Goal: Transaction & Acquisition: Purchase product/service

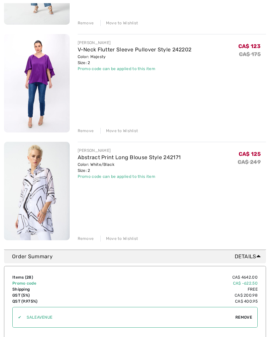
scroll to position [2861, 0]
click at [113, 159] on link "Abstract Print Long Blouse Style 242171" at bounding box center [129, 157] width 103 height 6
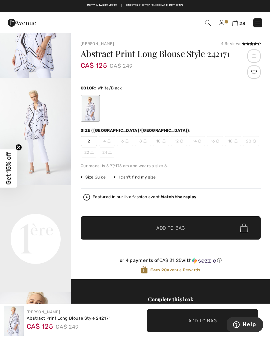
scroll to position [63, 0]
click at [237, 22] on img at bounding box center [235, 23] width 6 height 6
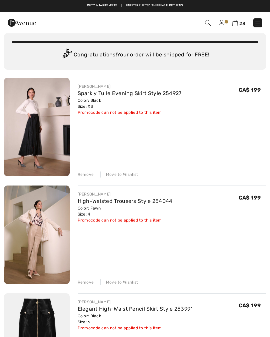
scroll to position [33, 0]
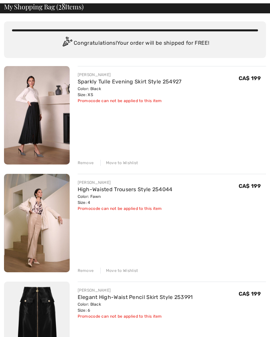
click at [84, 163] on div "Remove" at bounding box center [86, 163] width 16 height 6
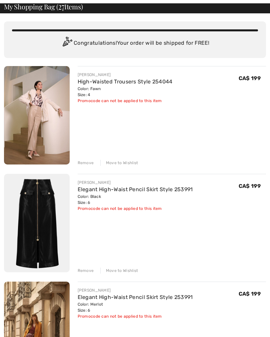
click at [84, 161] on div "Remove" at bounding box center [86, 163] width 16 height 6
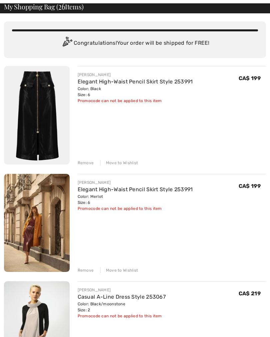
click at [83, 161] on div "Remove" at bounding box center [86, 163] width 16 height 6
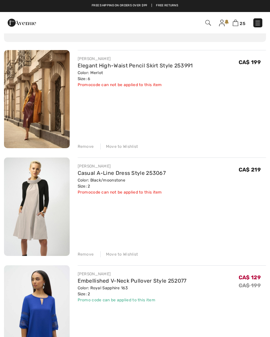
scroll to position [46, 0]
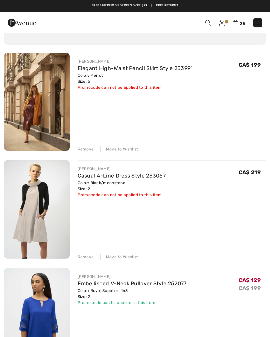
click at [82, 149] on div "Remove" at bounding box center [86, 149] width 16 height 6
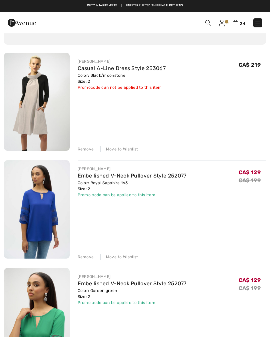
click at [84, 150] on div "Remove" at bounding box center [86, 149] width 16 height 6
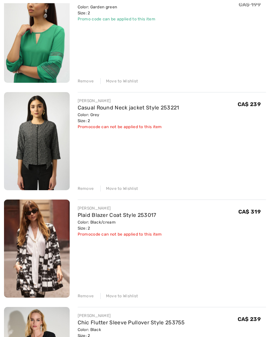
click at [84, 189] on div "Remove" at bounding box center [86, 189] width 16 height 6
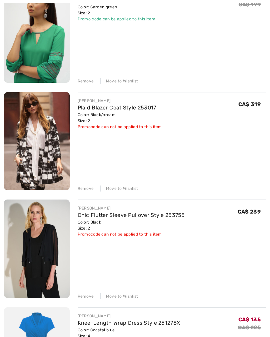
click at [83, 190] on div "Remove" at bounding box center [86, 188] width 16 height 6
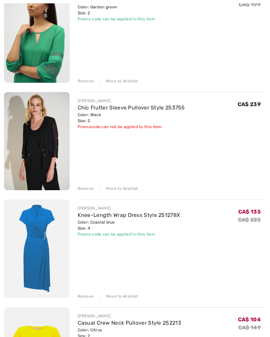
click at [83, 190] on div "Remove" at bounding box center [86, 188] width 16 height 6
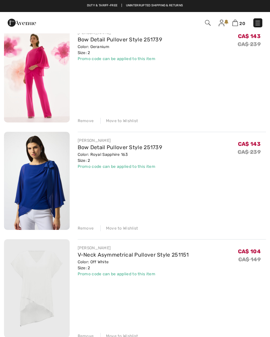
scroll to position [612, 0]
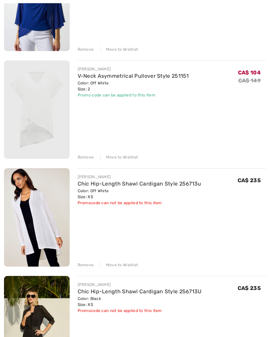
click at [85, 266] on div "Remove" at bounding box center [86, 265] width 16 height 6
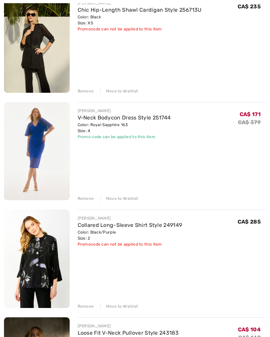
scroll to position [965, 0]
click at [86, 89] on div "Remove" at bounding box center [86, 91] width 16 height 6
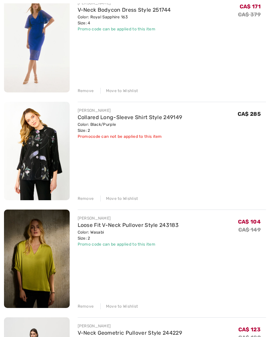
click at [83, 199] on div "Remove" at bounding box center [86, 198] width 16 height 6
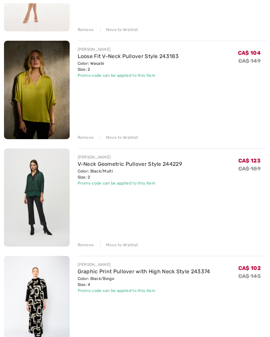
click at [80, 244] on div "Remove" at bounding box center [86, 245] width 16 height 6
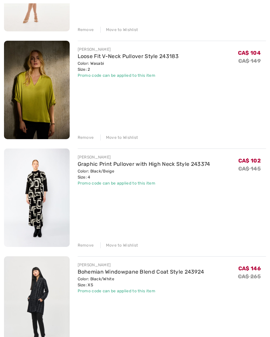
click at [181, 245] on div "Remove Move to Wishlist" at bounding box center [172, 244] width 189 height 7
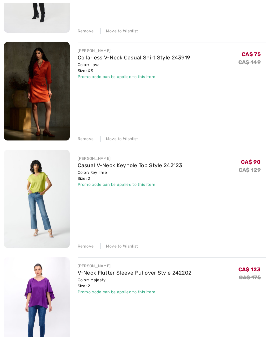
scroll to position [1348, 0]
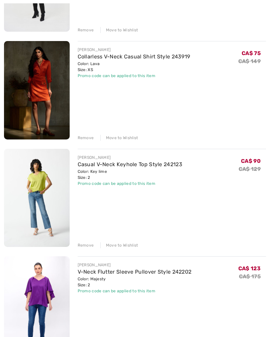
click at [130, 167] on link "Casual V-Neck Keyhole Top Style 242123" at bounding box center [130, 164] width 105 height 6
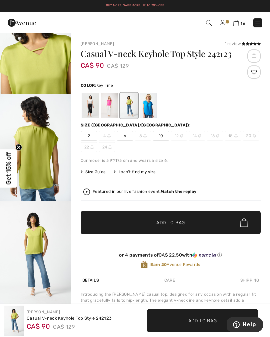
scroll to position [367, 0]
click at [153, 104] on div at bounding box center [148, 105] width 17 height 25
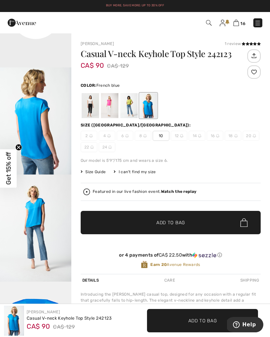
scroll to position [286, 0]
click at [109, 107] on div at bounding box center [109, 105] width 17 height 25
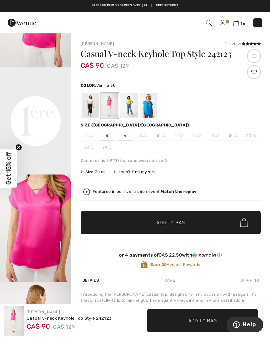
click at [91, 103] on div at bounding box center [90, 105] width 17 height 25
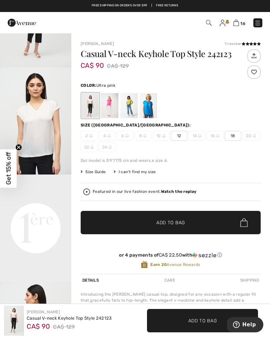
click at [110, 105] on div at bounding box center [109, 105] width 17 height 25
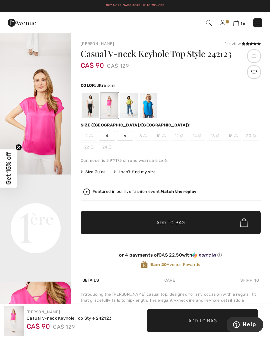
click at [238, 24] on img at bounding box center [236, 23] width 6 height 6
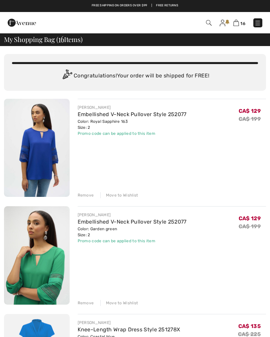
click at [119, 115] on link "Embellished V-Neck Pullover Style 252077" at bounding box center [132, 114] width 109 height 6
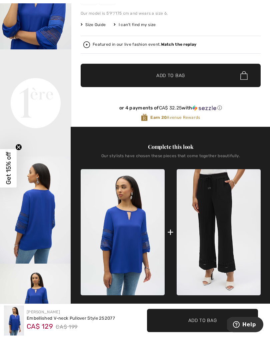
scroll to position [147, 0]
click at [223, 231] on img at bounding box center [219, 232] width 84 height 126
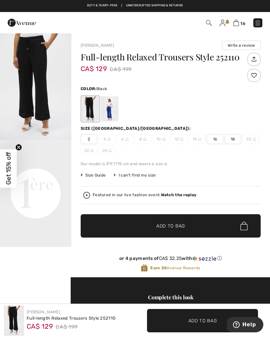
click at [114, 107] on div at bounding box center [109, 108] width 17 height 25
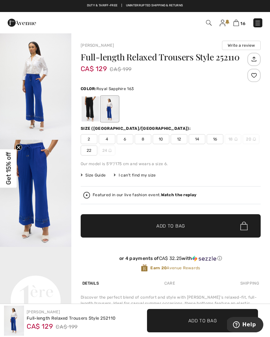
click at [94, 110] on div at bounding box center [90, 108] width 17 height 25
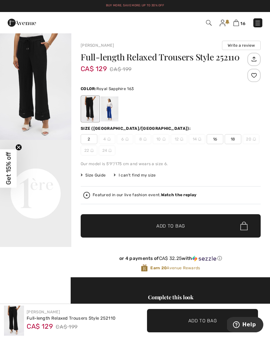
click at [111, 107] on div at bounding box center [109, 108] width 17 height 25
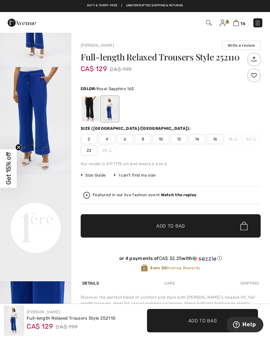
scroll to position [79, 0]
click at [239, 23] on img at bounding box center [236, 23] width 6 height 6
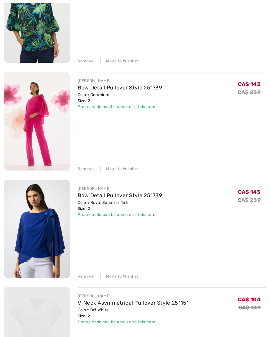
scroll to position [564, 0]
click at [132, 197] on link "Bow Detail Pullover Style 251739" at bounding box center [120, 195] width 85 height 6
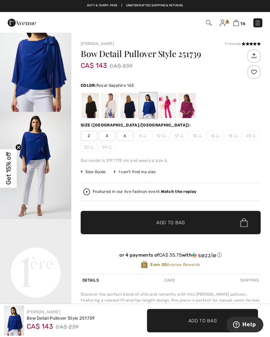
scroll to position [25, 0]
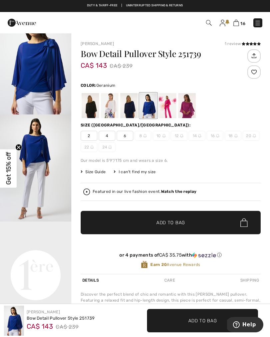
click at [169, 107] on div at bounding box center [167, 105] width 17 height 25
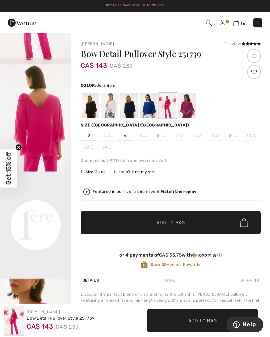
scroll to position [76, 0]
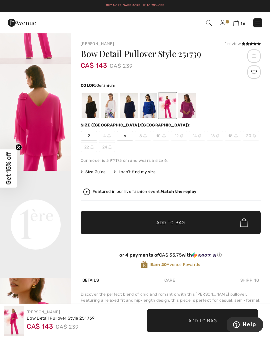
click at [234, 25] on img at bounding box center [236, 23] width 6 height 6
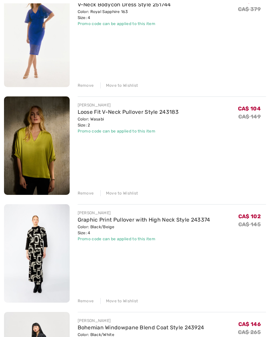
scroll to position [970, 0]
click at [152, 114] on link "Loose Fit V-Neck Pullover Style 243183" at bounding box center [128, 111] width 101 height 6
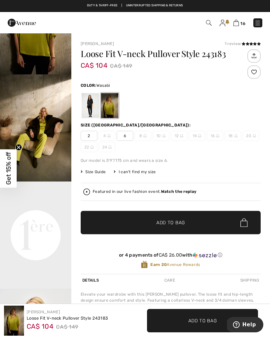
scroll to position [81, 0]
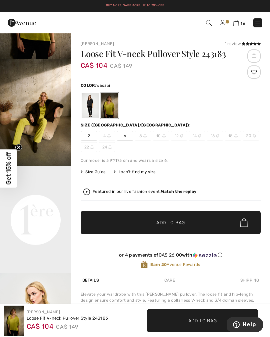
click at [237, 26] on img at bounding box center [236, 23] width 6 height 6
click at [237, 23] on img at bounding box center [236, 23] width 6 height 6
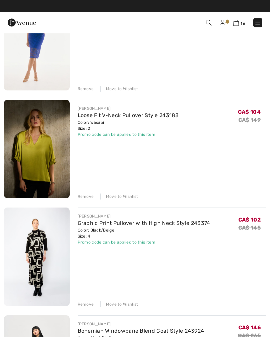
scroll to position [960, 0]
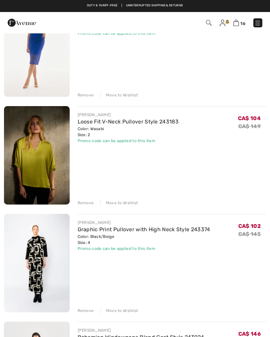
click at [84, 205] on div "Remove" at bounding box center [86, 203] width 16 height 6
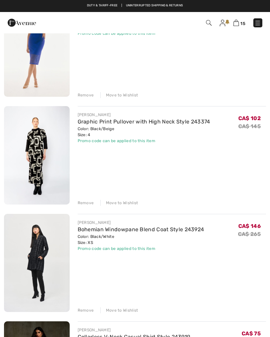
click at [154, 124] on link "Graphic Print Pullover with High Neck Style 243374" at bounding box center [144, 121] width 133 height 6
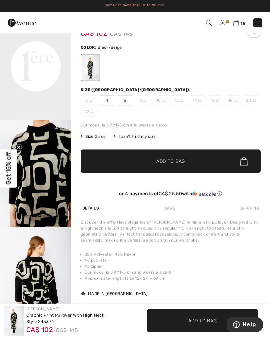
scroll to position [39, 0]
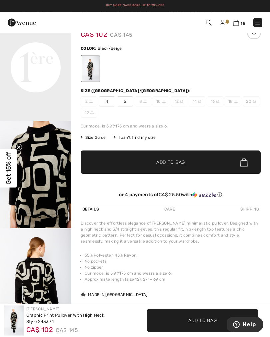
click at [236, 25] on img at bounding box center [236, 23] width 6 height 6
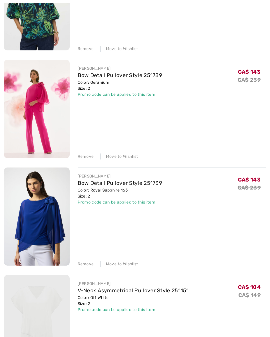
scroll to position [577, 0]
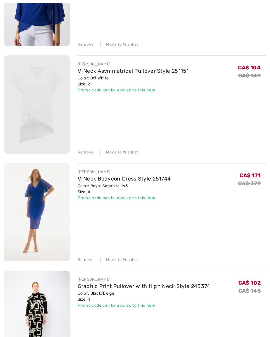
click at [82, 259] on div "Remove" at bounding box center [86, 260] width 16 height 6
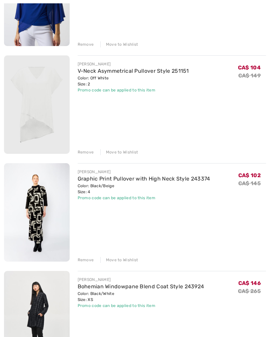
click at [80, 260] on div "Remove" at bounding box center [86, 260] width 16 height 6
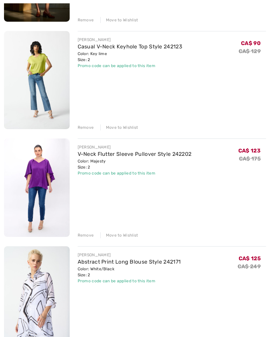
scroll to position [1157, 0]
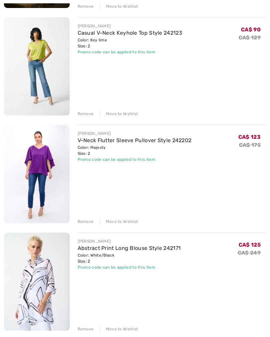
click at [85, 223] on div "Remove" at bounding box center [86, 221] width 16 height 6
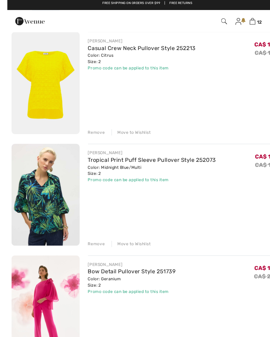
scroll to position [386, 0]
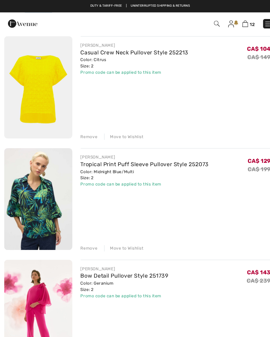
click at [84, 238] on div "Remove" at bounding box center [86, 239] width 16 height 6
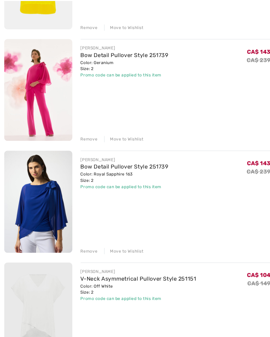
scroll to position [489, 0]
click at [84, 242] on div "Remove" at bounding box center [86, 244] width 16 height 6
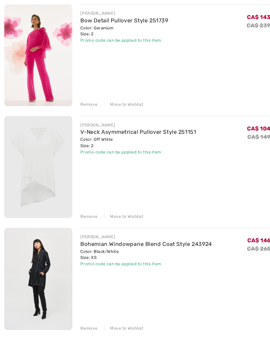
scroll to position [523, 0]
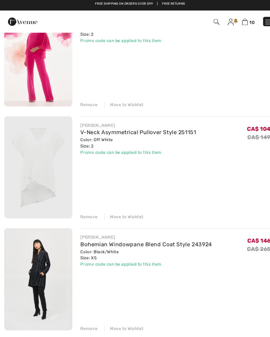
click at [86, 208] on div "Remove" at bounding box center [86, 210] width 16 height 6
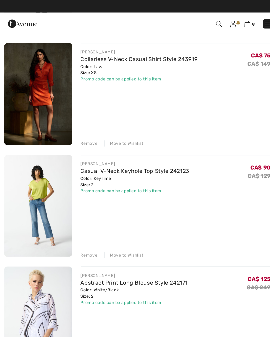
scroll to position [703, 0]
click at [85, 244] on div "Remove" at bounding box center [86, 245] width 16 height 6
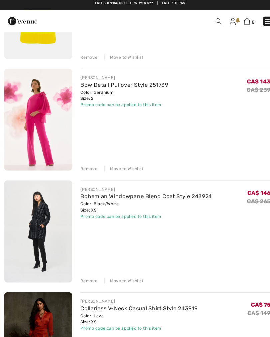
scroll to position [460, 0]
click at [85, 270] on div "Remove" at bounding box center [86, 273] width 16 height 6
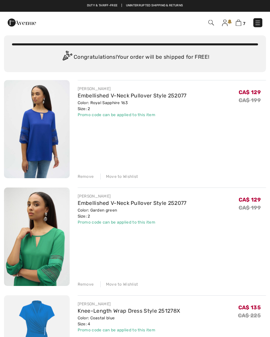
scroll to position [0, 0]
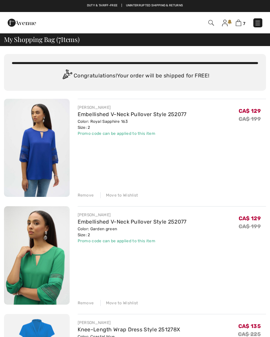
click at [254, 23] on img at bounding box center [257, 23] width 7 height 7
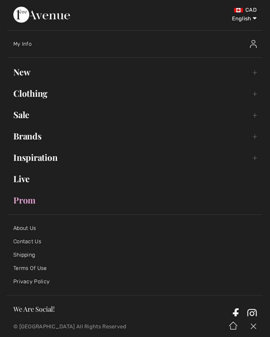
click at [30, 118] on link "Sale Toggle submenu" at bounding box center [135, 114] width 257 height 15
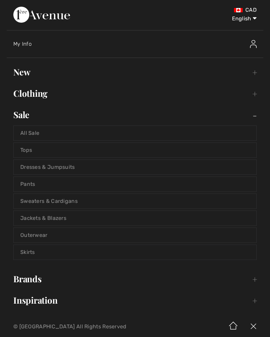
click at [34, 135] on link "All Sale" at bounding box center [135, 133] width 243 height 15
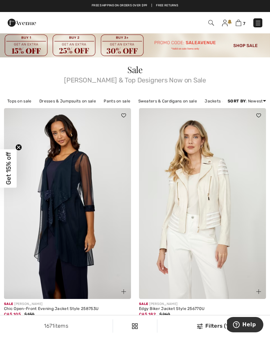
click at [238, 24] on img at bounding box center [239, 23] width 6 height 6
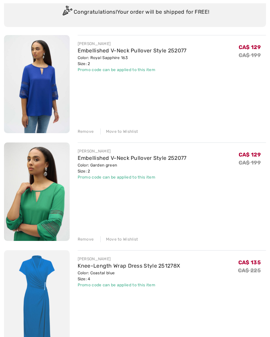
scroll to position [64, 0]
